Goal: Information Seeking & Learning: Understand process/instructions

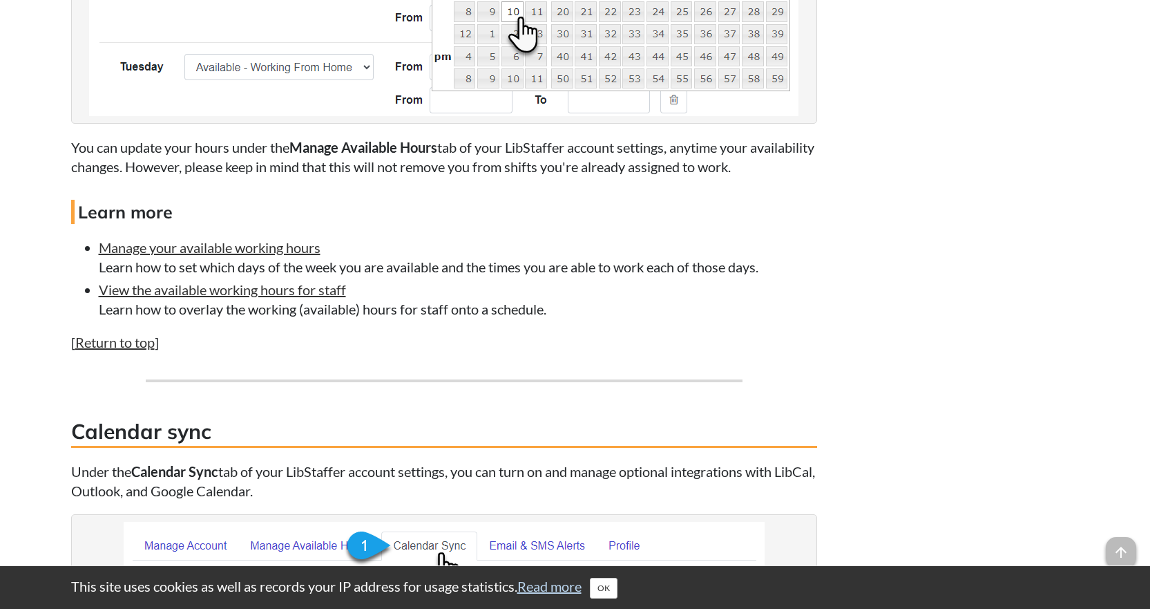
scroll to position [3592, 0]
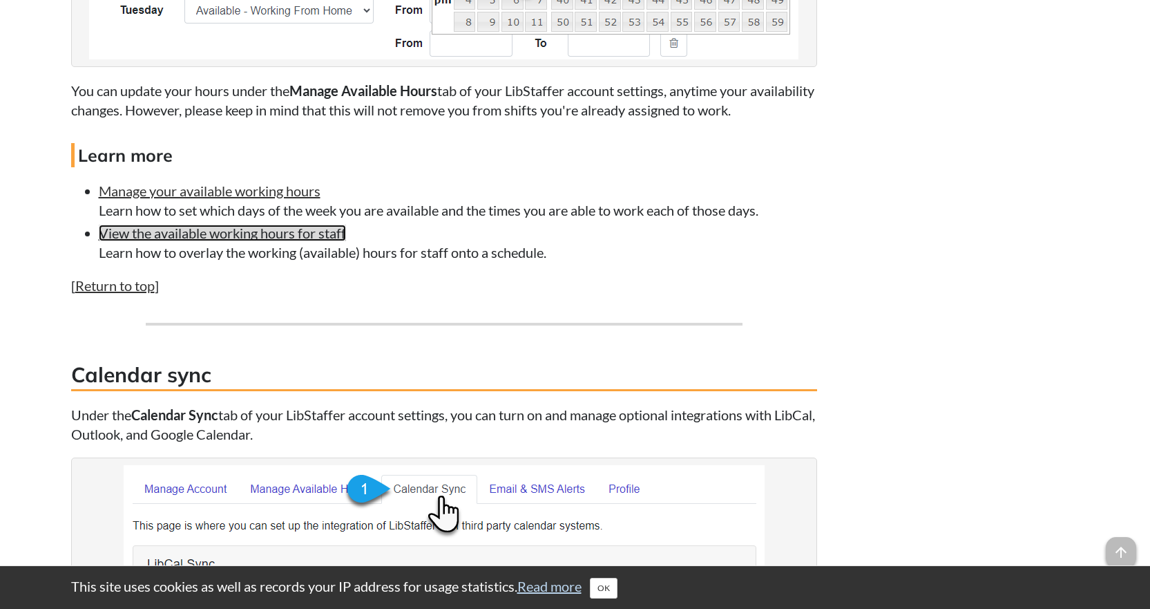
click at [200, 231] on link "View the available working hours for staff" at bounding box center [222, 232] width 247 height 17
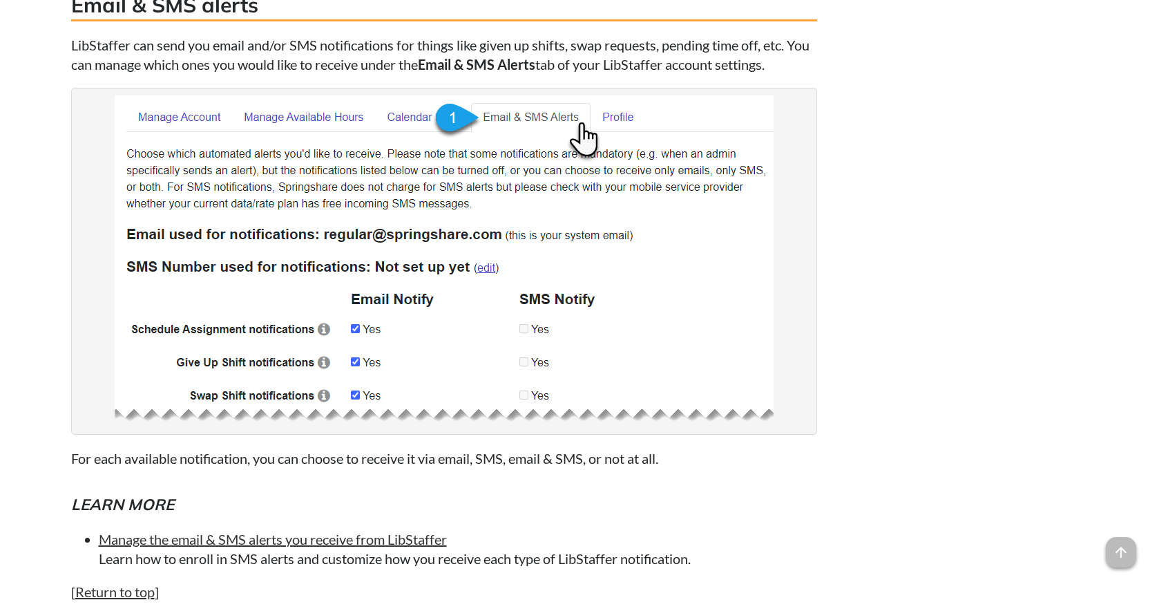
scroll to position [5615, 0]
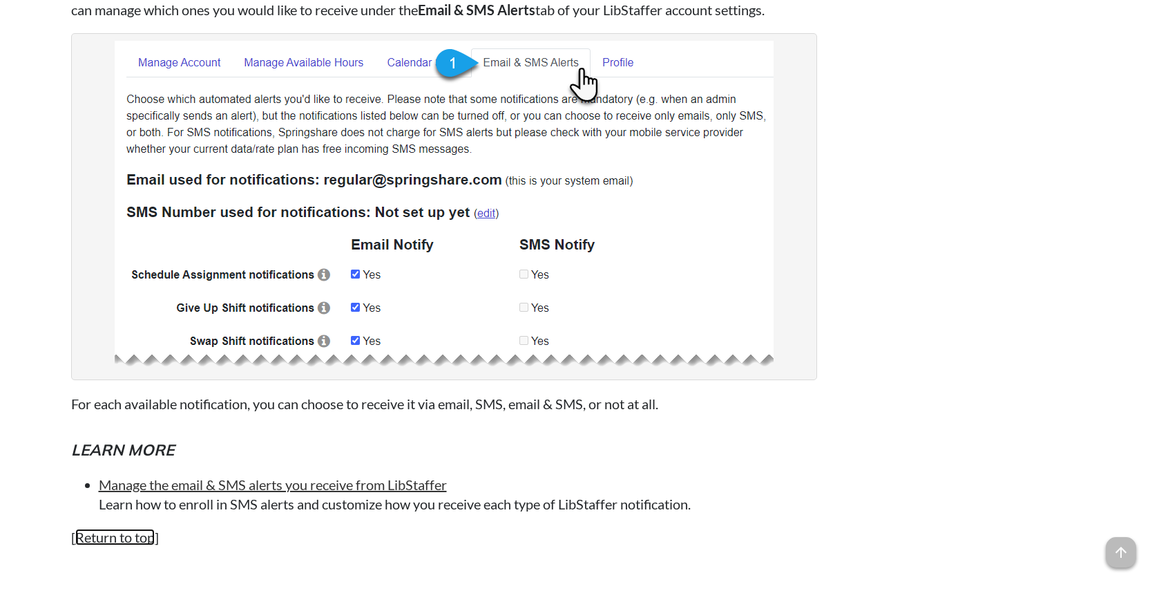
click at [125, 528] on link "Return to top" at bounding box center [114, 536] width 79 height 17
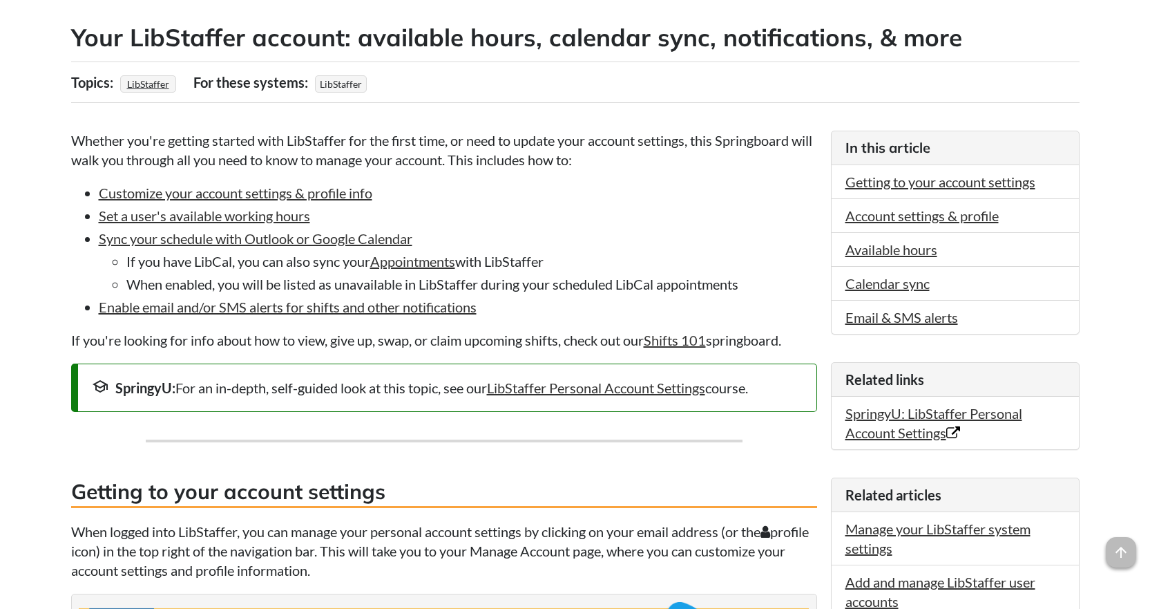
scroll to position [5615, 0]
